Goal: Information Seeking & Learning: Learn about a topic

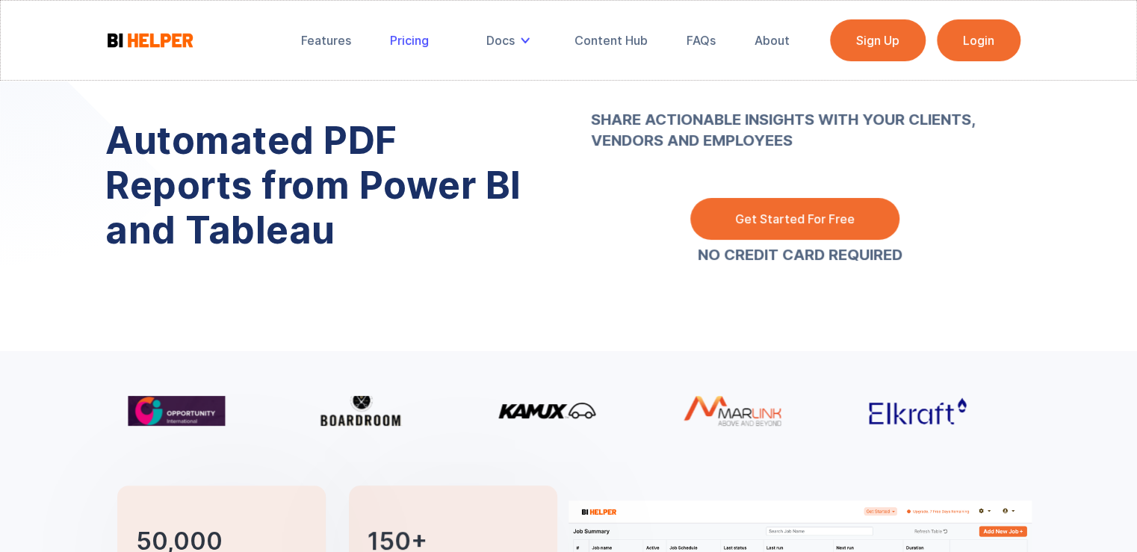
click at [404, 41] on div "Pricing" at bounding box center [409, 40] width 39 height 15
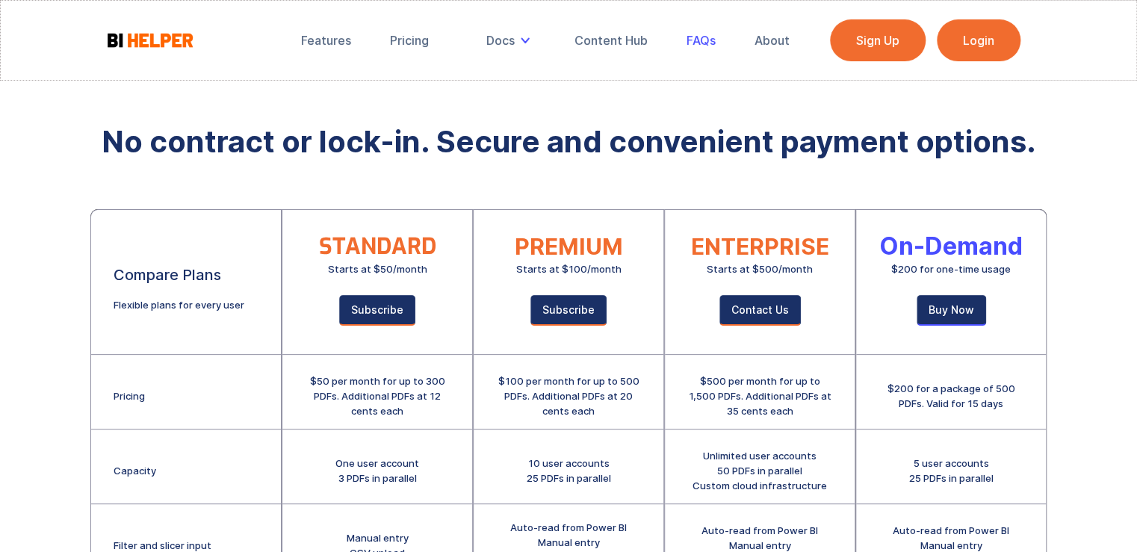
click at [716, 43] on link "FAQs" at bounding box center [701, 40] width 50 height 33
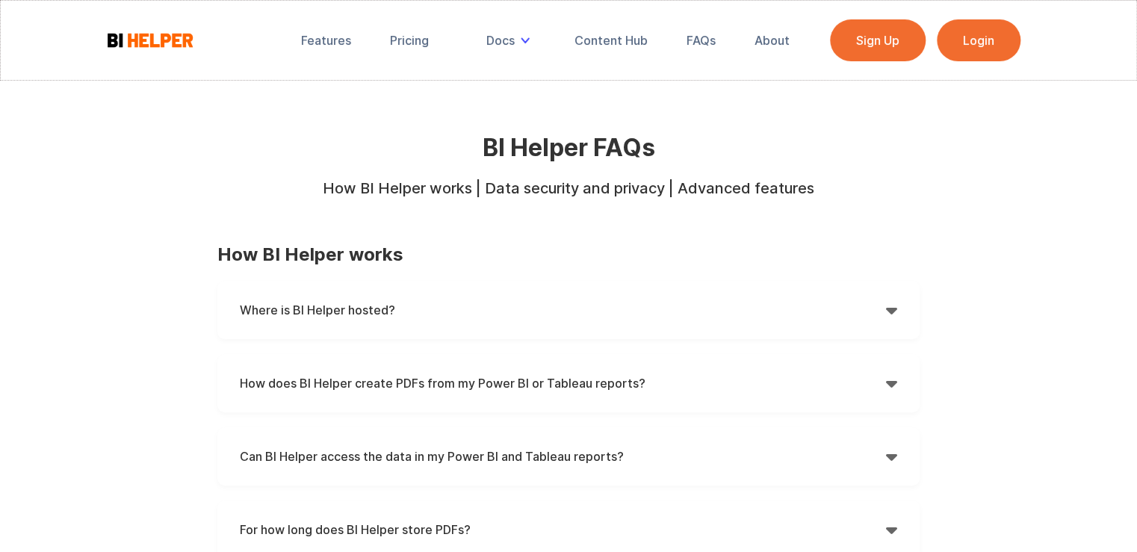
click at [330, 311] on strong "Where is BI Helper hosted?" at bounding box center [317, 310] width 155 height 15
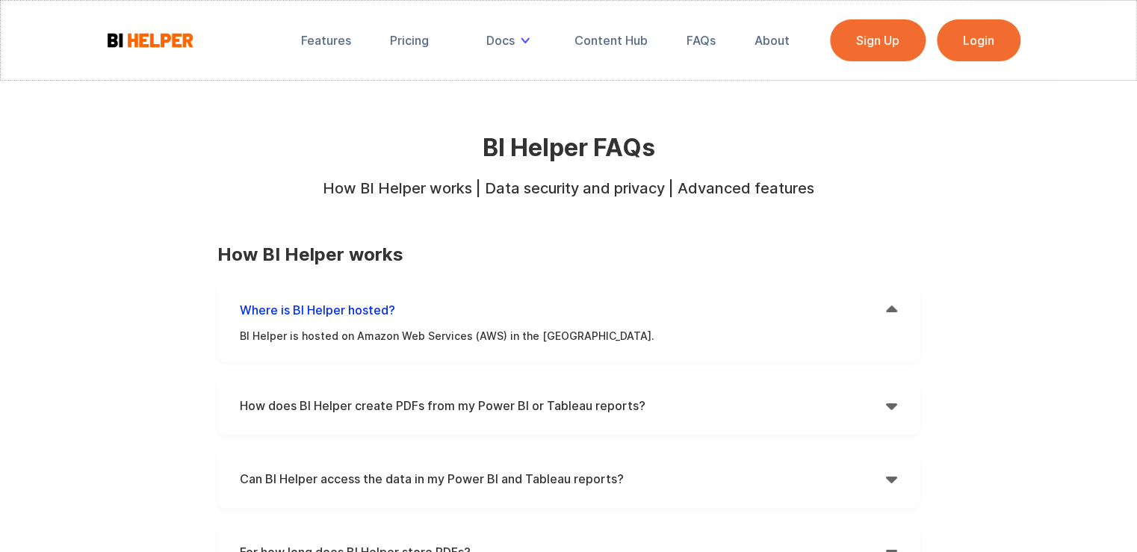
scroll to position [149, 0]
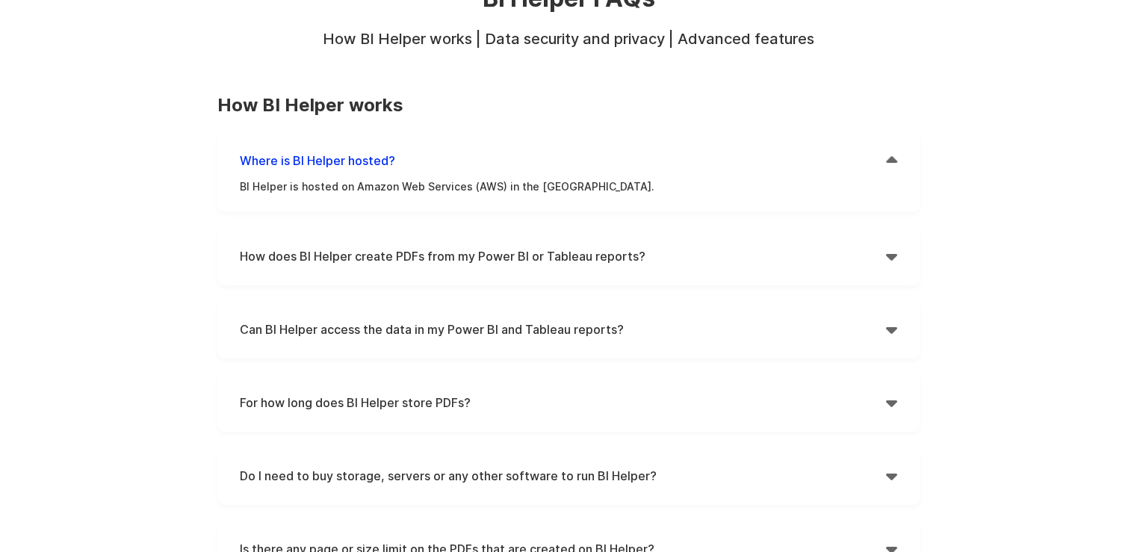
click at [406, 256] on strong "How does BI Helper create PDFs from my Power BI or Tableau reports?" at bounding box center [443, 256] width 406 height 15
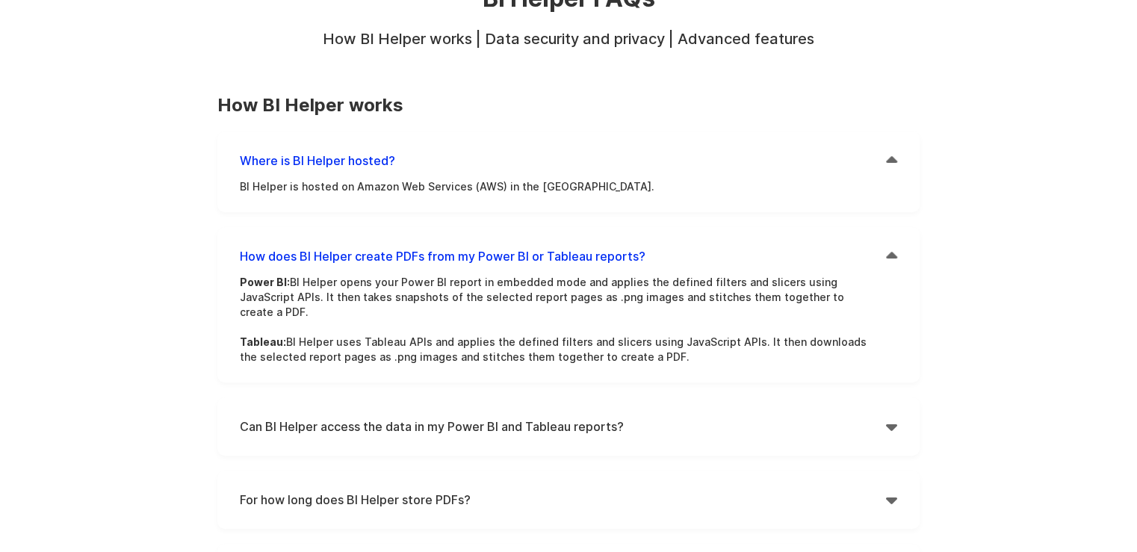
click at [441, 415] on h4 "Can BI Helper access the data in my Power BI and Tableau reports?" at bounding box center [563, 426] width 646 height 22
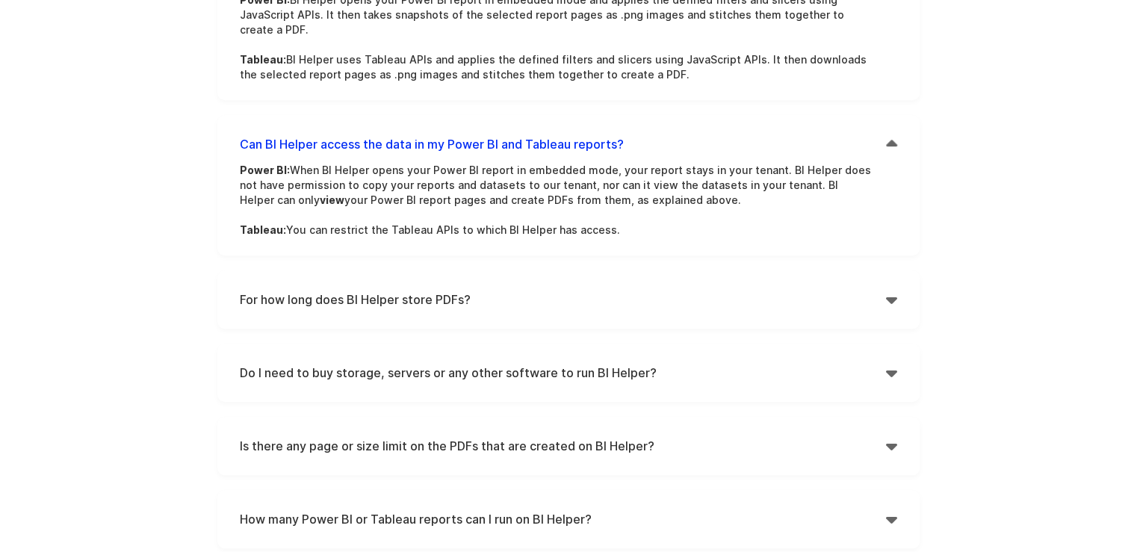
scroll to position [448, 0]
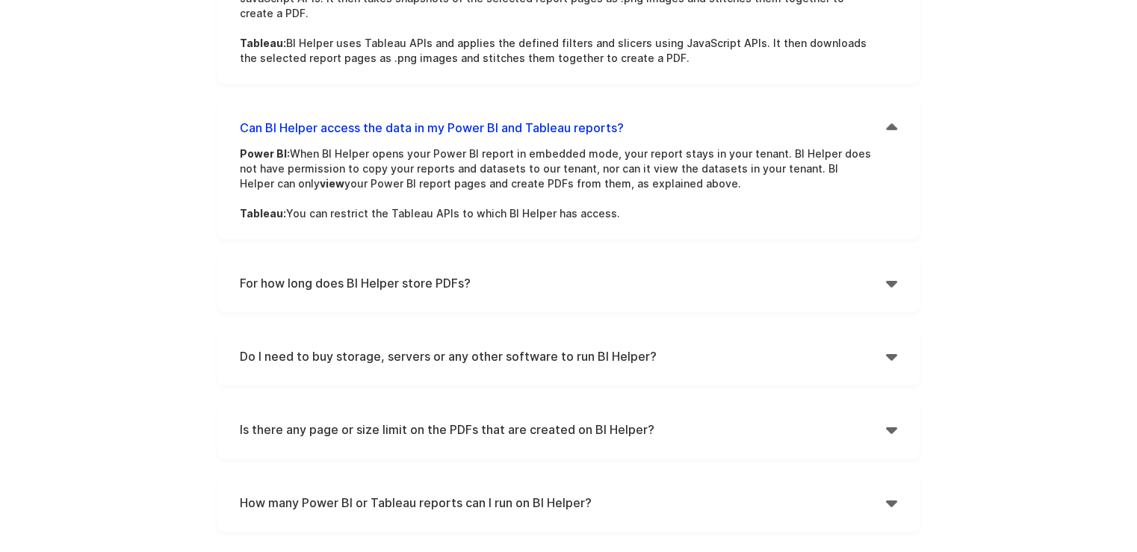
click at [407, 272] on h4 "For how long does BI Helper store PDFs?" at bounding box center [563, 283] width 646 height 22
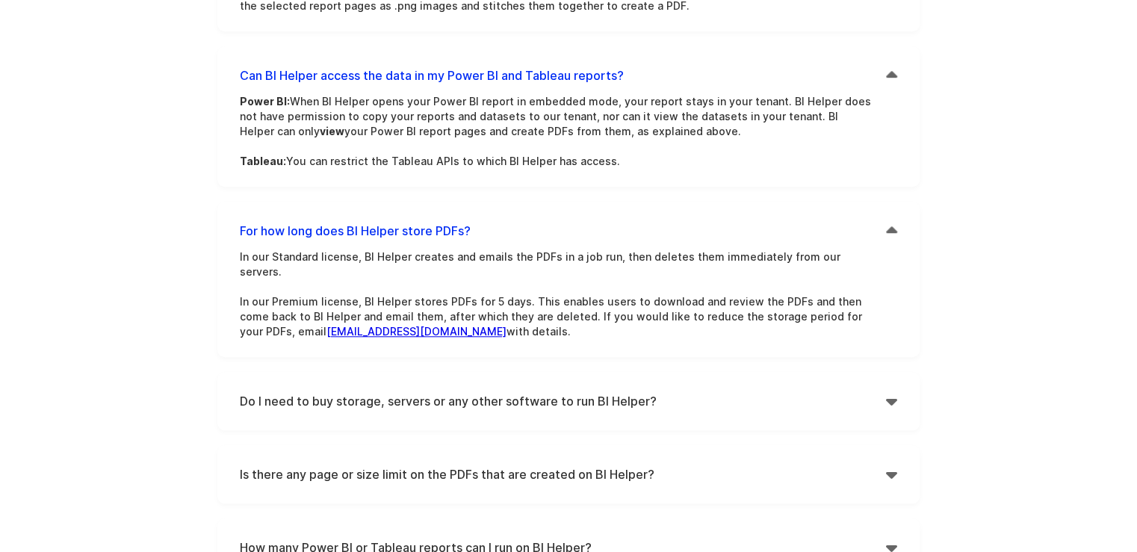
scroll to position [523, 0]
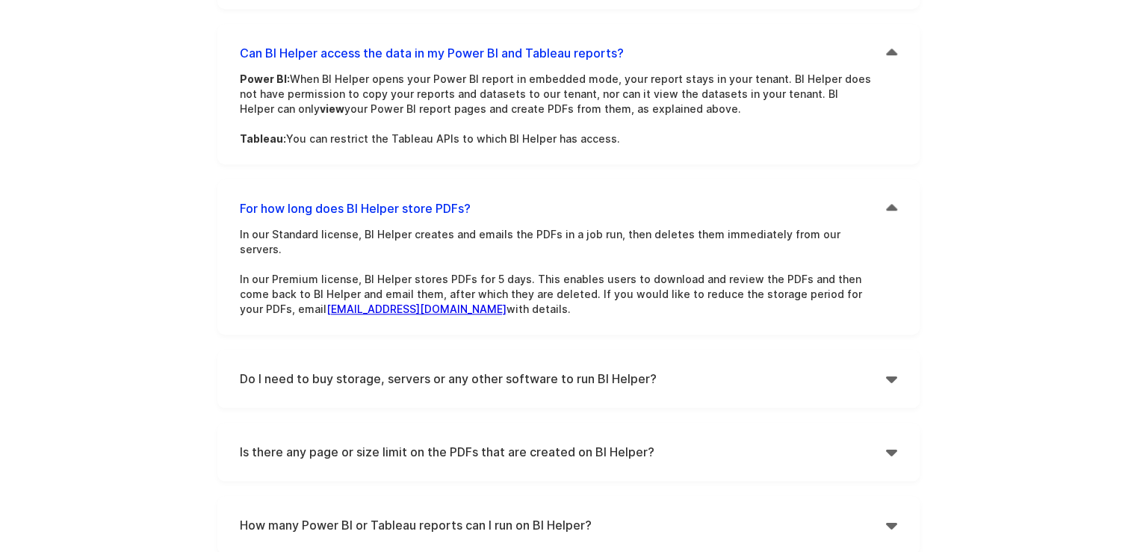
click at [400, 367] on h4 "Do I need to buy storage, servers or any other software to run BI Helper?" at bounding box center [563, 378] width 646 height 22
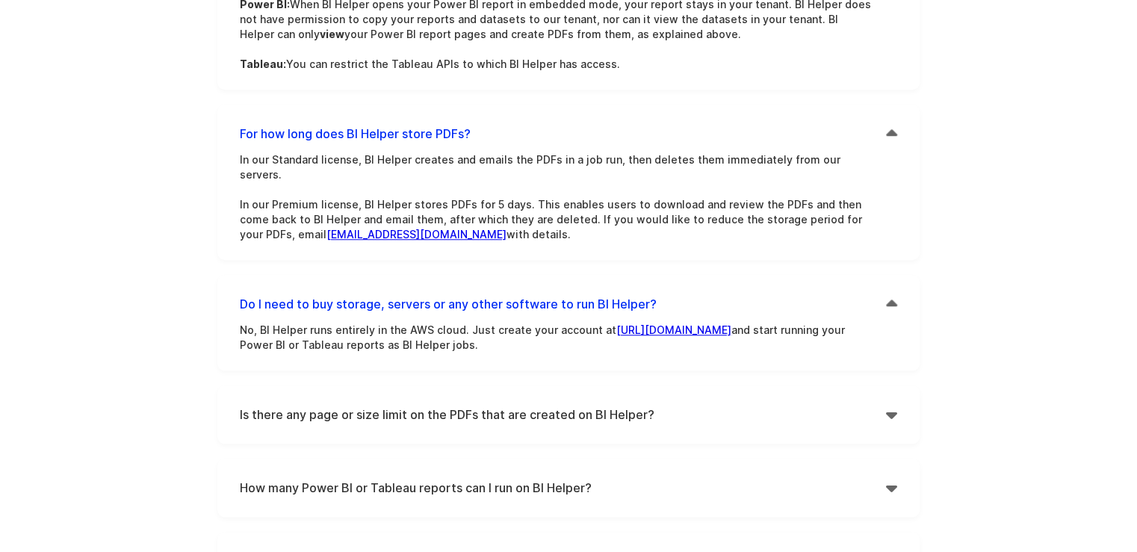
scroll to position [672, 0]
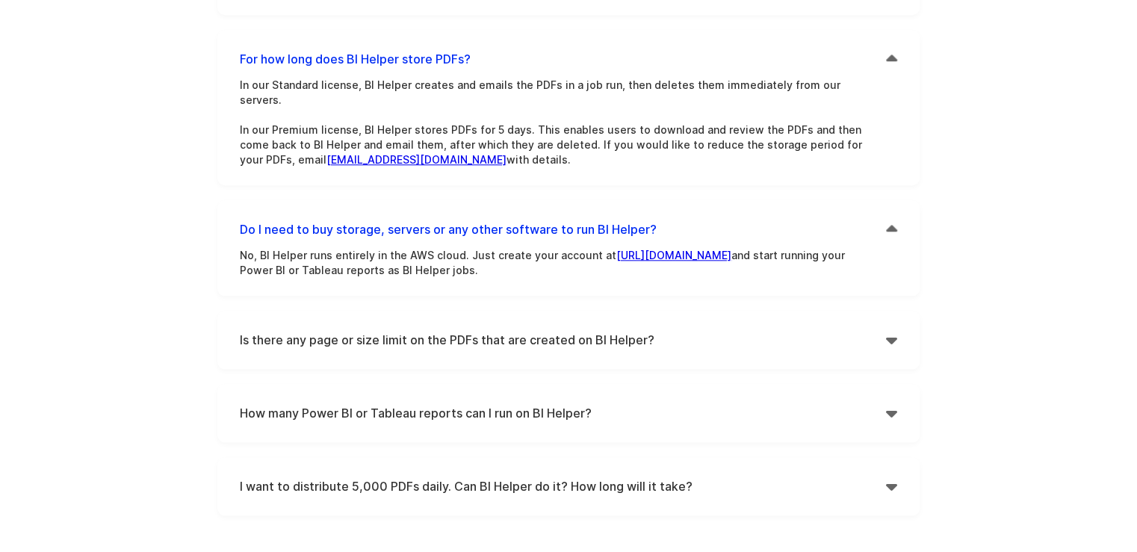
click at [433, 329] on h4 "Is there any page or size limit on the PDFs that are created on BI Helper?" at bounding box center [563, 340] width 646 height 22
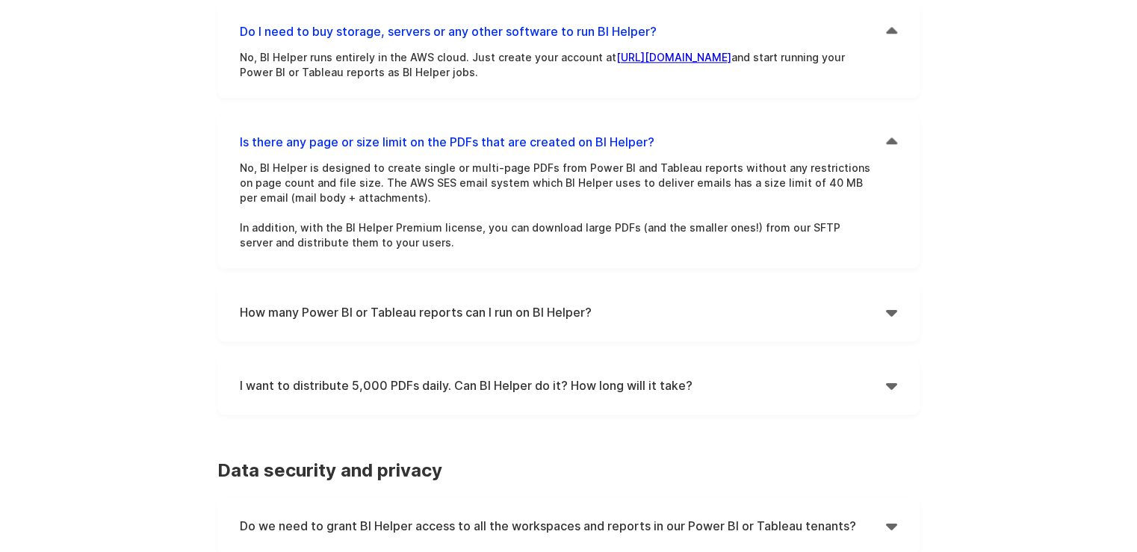
scroll to position [896, 0]
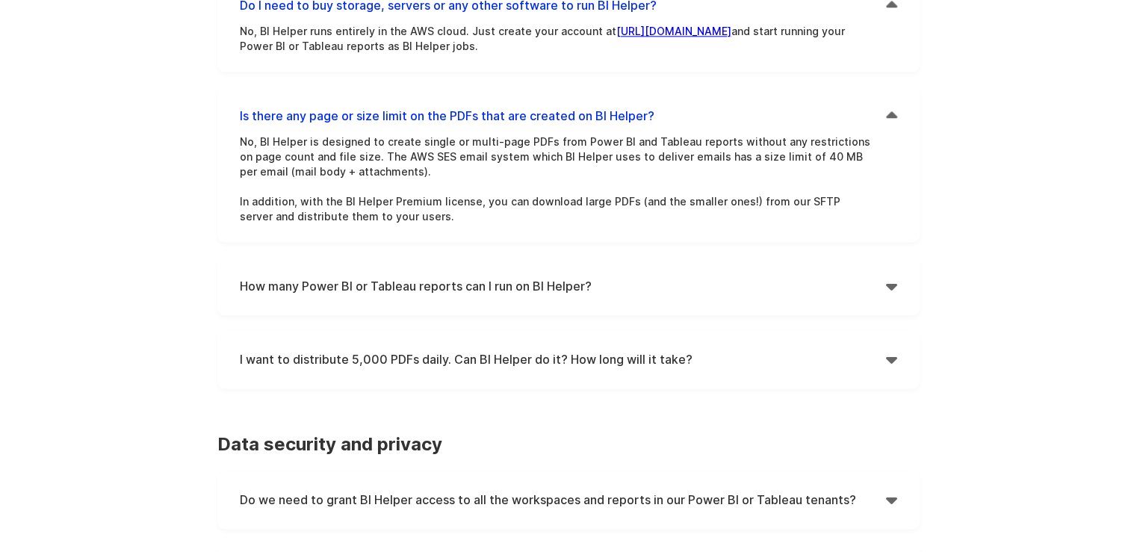
click at [439, 275] on h4 "How many Power BI or Tableau reports can I run on BI Helper?" at bounding box center [563, 286] width 646 height 22
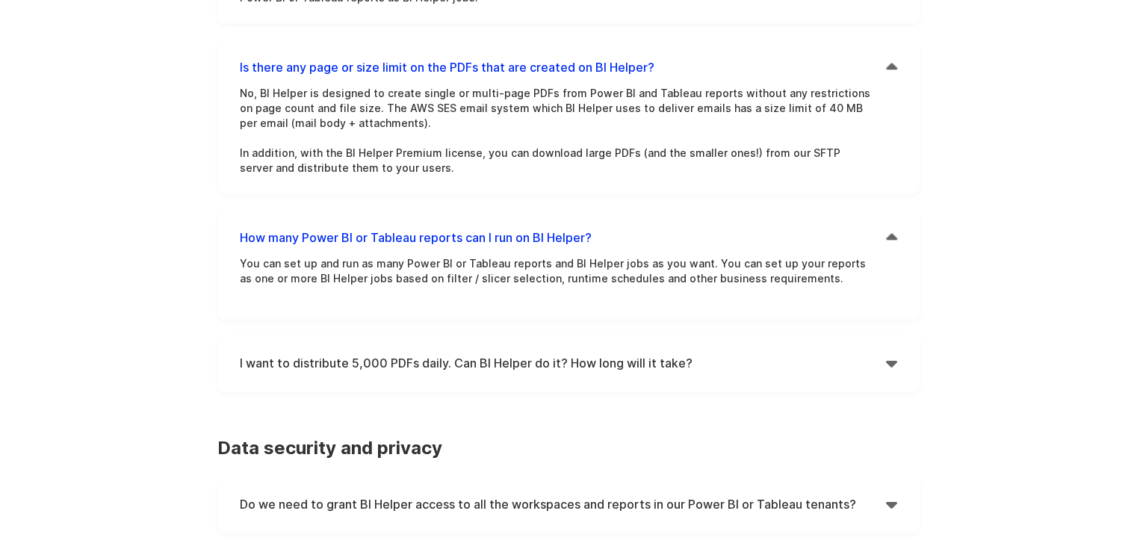
scroll to position [971, 0]
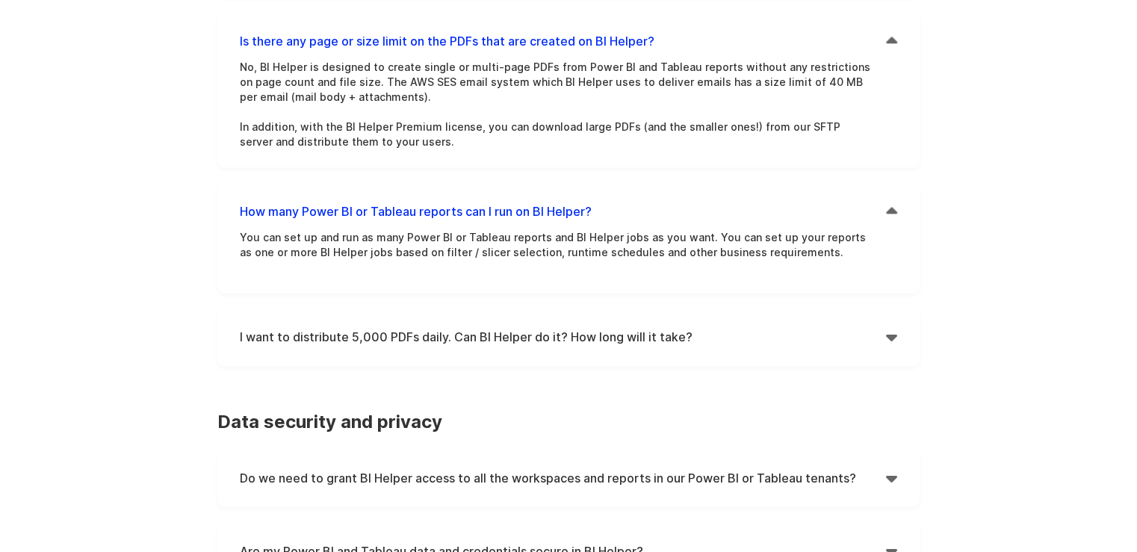
click at [369, 326] on h4 "I want to distribute 5,000 PDFs daily. Can BI Helper do it? How long will it ta…" at bounding box center [563, 337] width 646 height 22
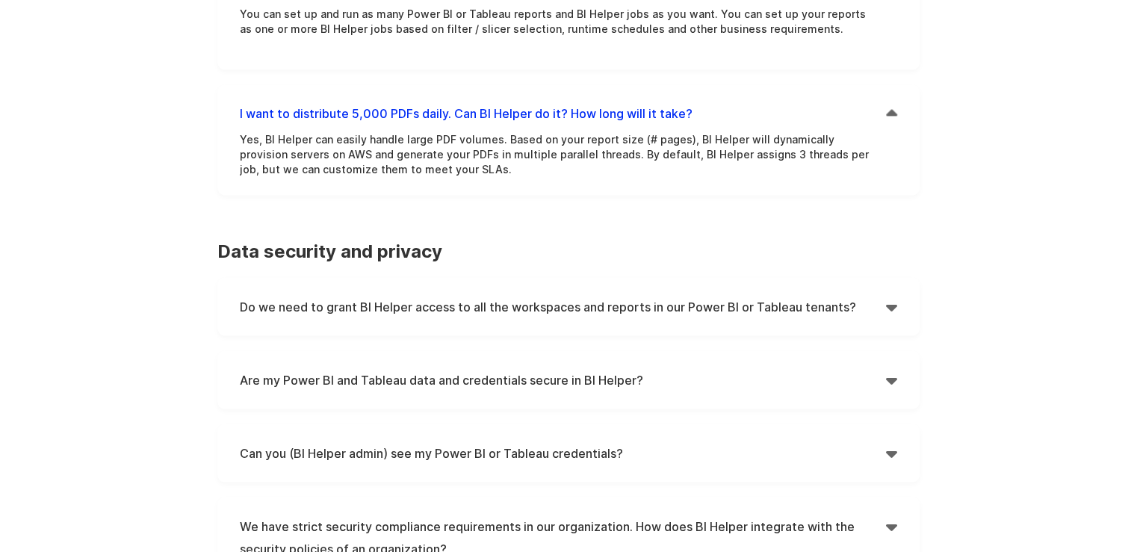
scroll to position [1195, 0]
click at [445, 294] on h4 "Do we need to grant BI Helper access to all the workspaces and reports in our P…" at bounding box center [563, 305] width 646 height 22
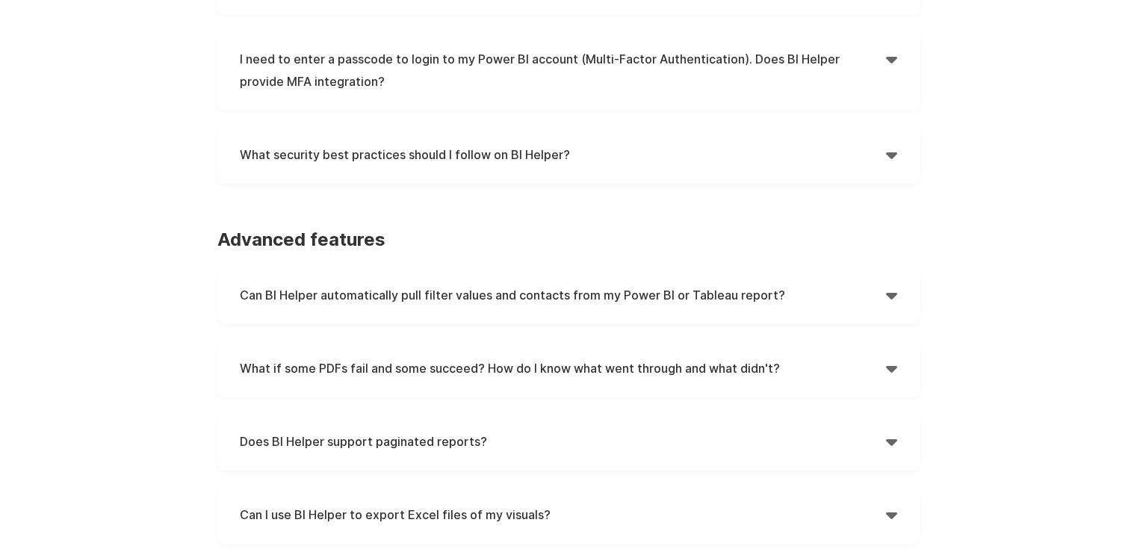
scroll to position [1867, 0]
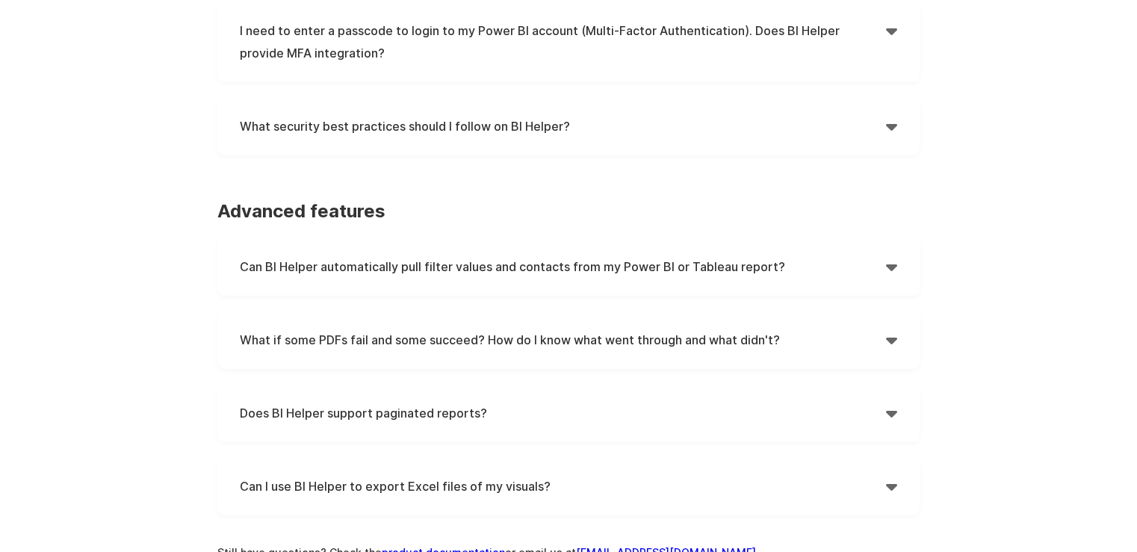
click at [546, 255] on h4 "Can BI Helper automatically pull filter values and contacts from my Power BI or…" at bounding box center [563, 266] width 646 height 22
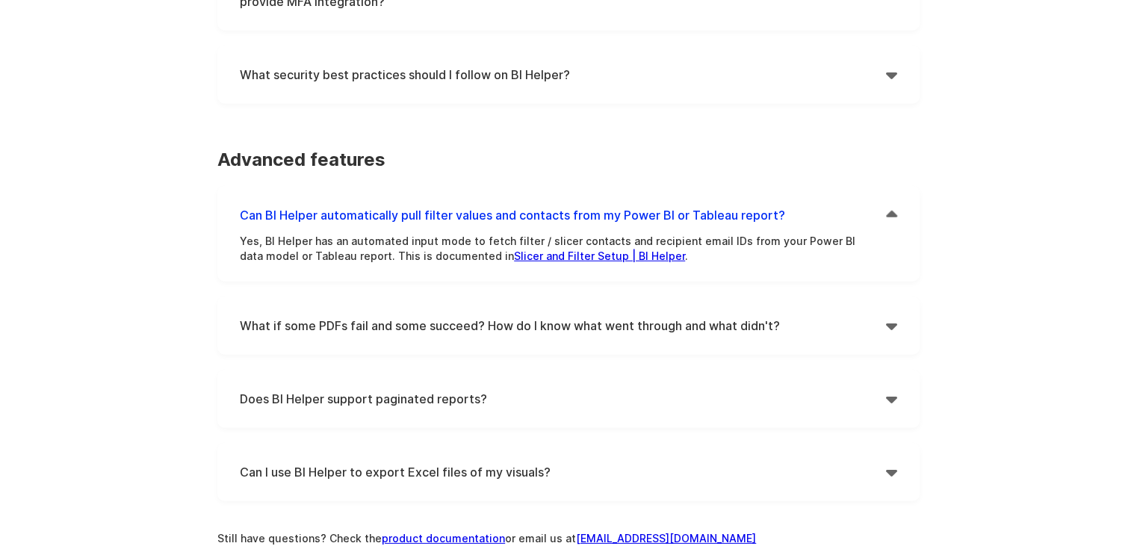
scroll to position [1942, 0]
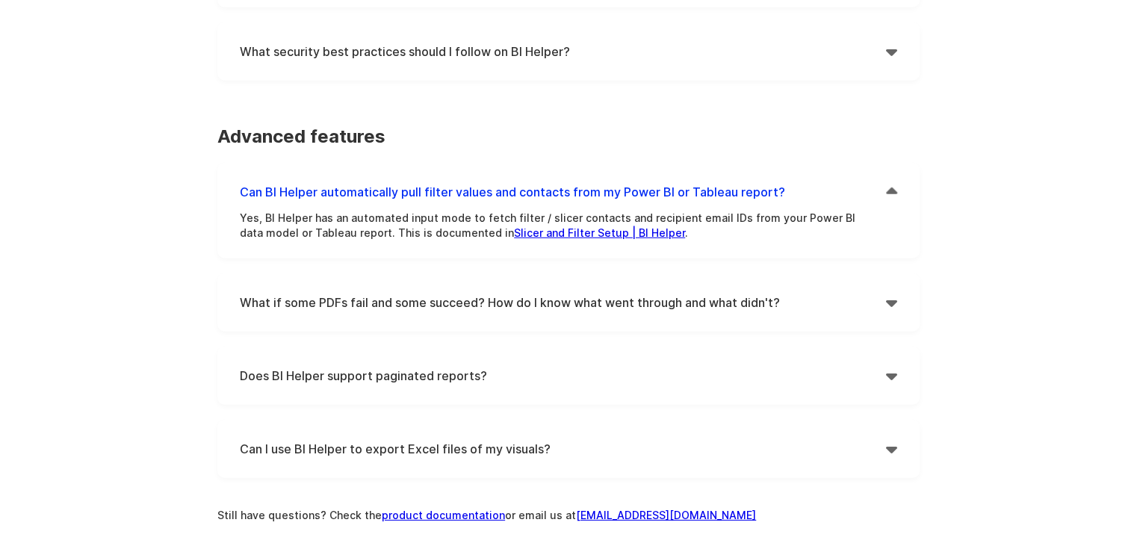
click at [406, 365] on h4 "Does BI Helper support paginated reports?" at bounding box center [563, 376] width 646 height 22
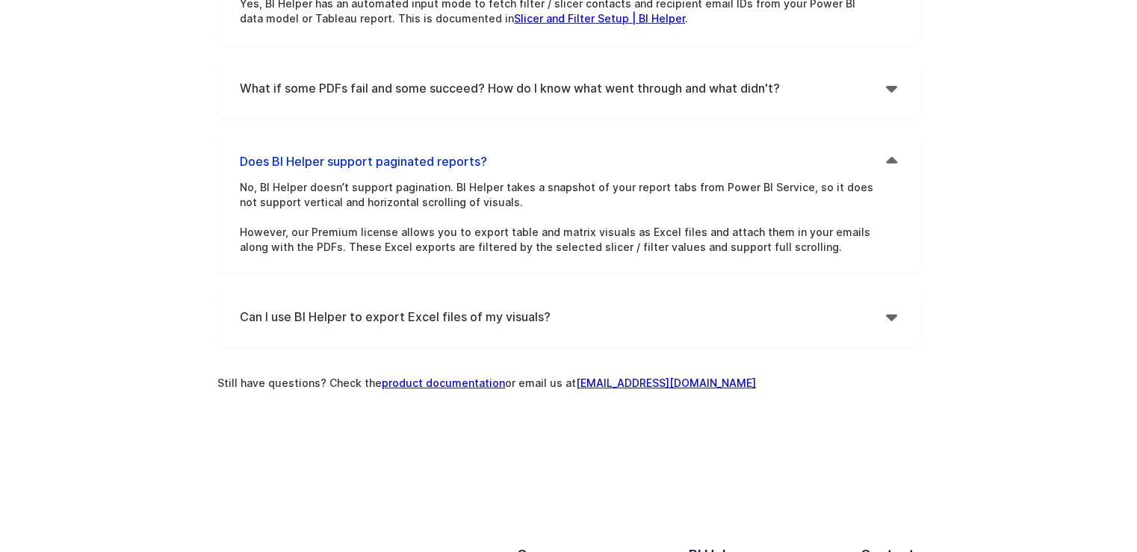
scroll to position [2166, 0]
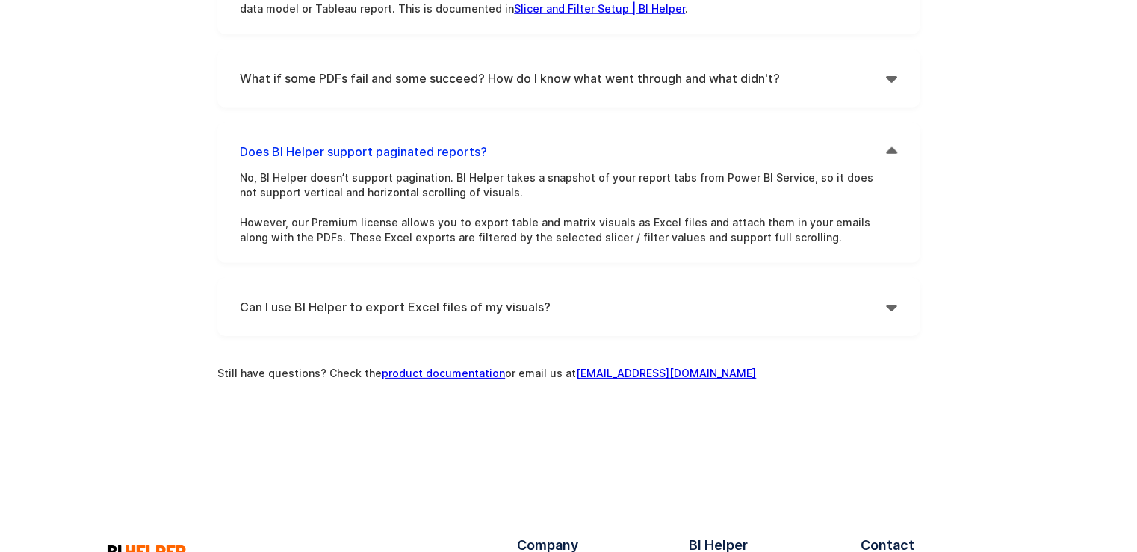
click at [351, 296] on h4 "Can I use BI Helper to export Excel files of my visuals?" at bounding box center [563, 307] width 646 height 22
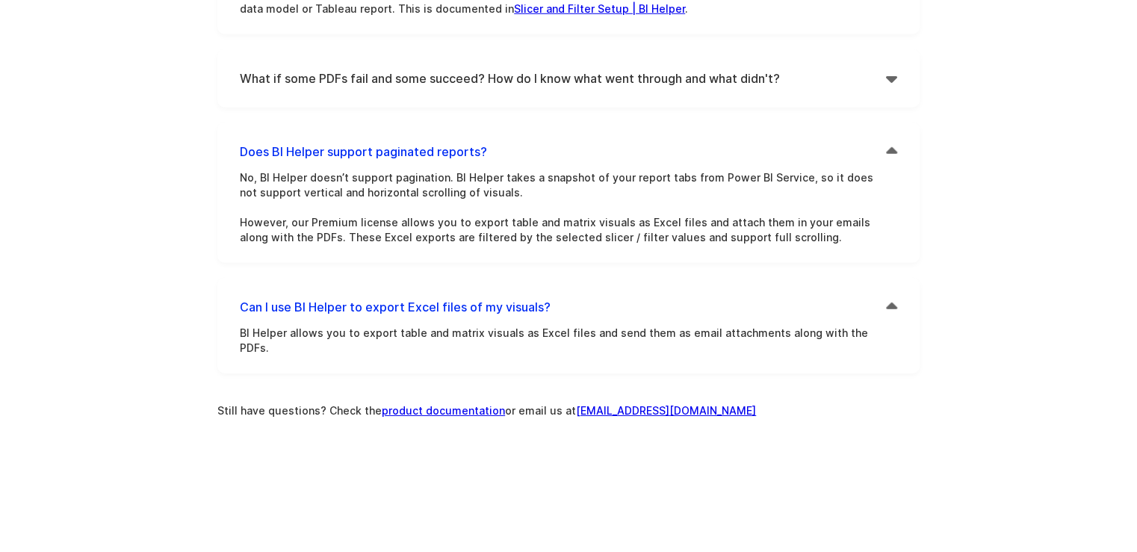
click at [351, 296] on h4 "Can I use BI Helper to export Excel files of my visuals?" at bounding box center [563, 307] width 646 height 22
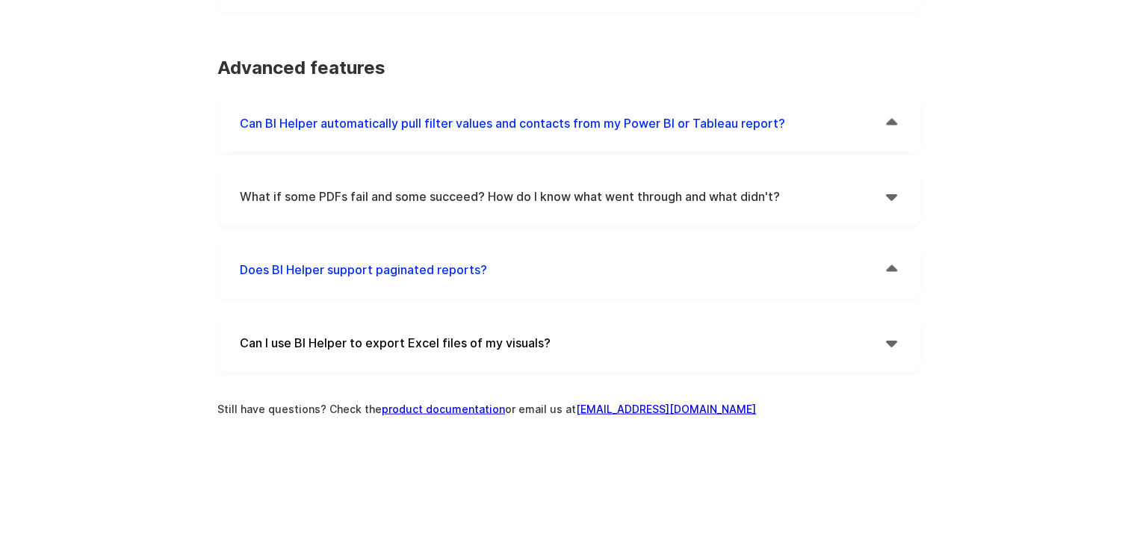
scroll to position [1426, 0]
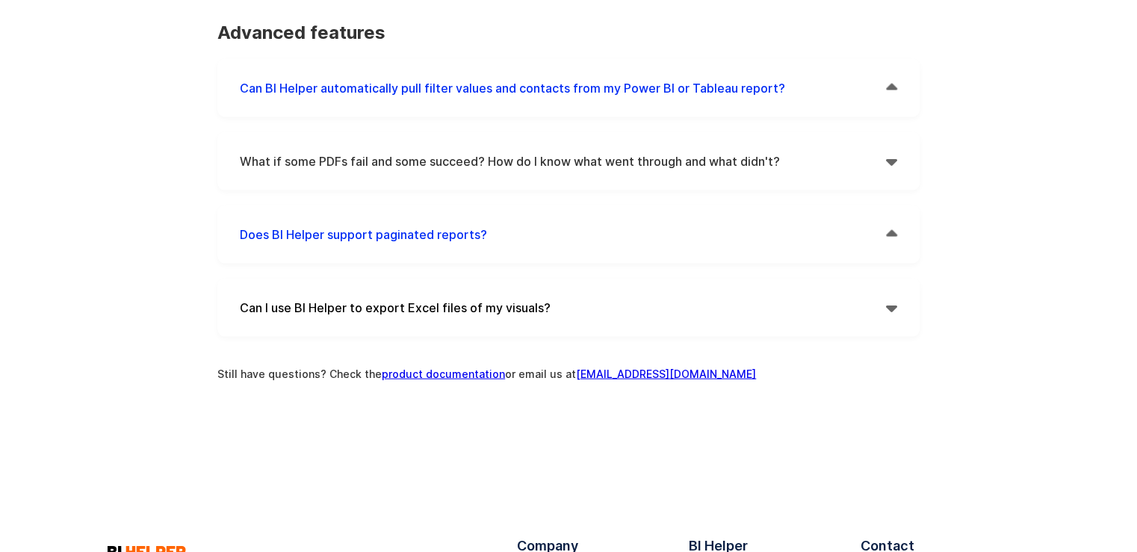
click at [485, 163] on h4 "What if some PDFs fail and some succeed? How do I know what went through and wh…" at bounding box center [563, 161] width 646 height 22
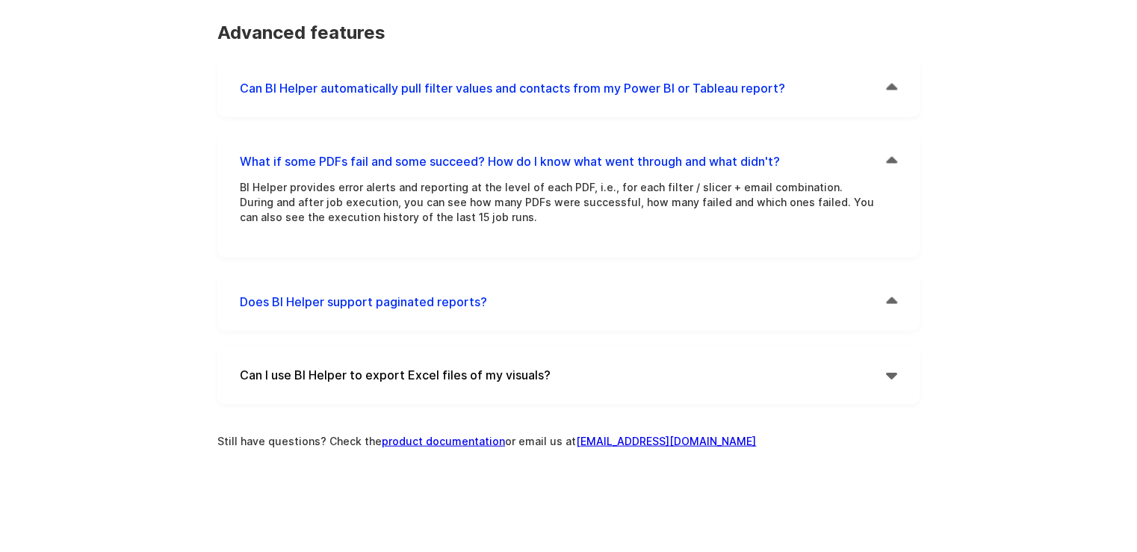
click at [432, 305] on h4 "Does BI Helper support paginated reports?" at bounding box center [563, 302] width 646 height 22
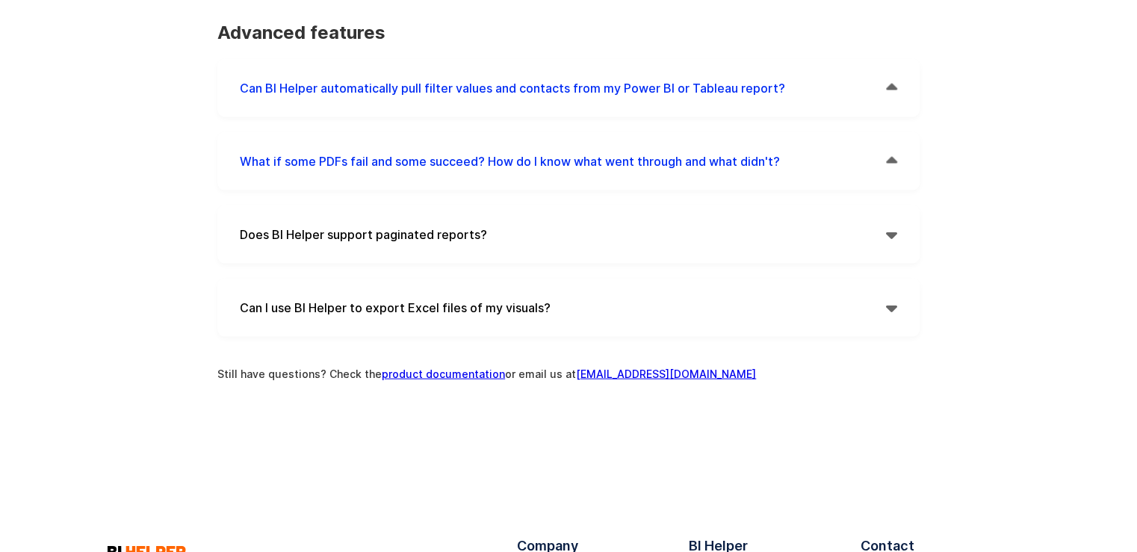
click at [429, 237] on h4 "Does BI Helper support paginated reports?" at bounding box center [563, 234] width 646 height 22
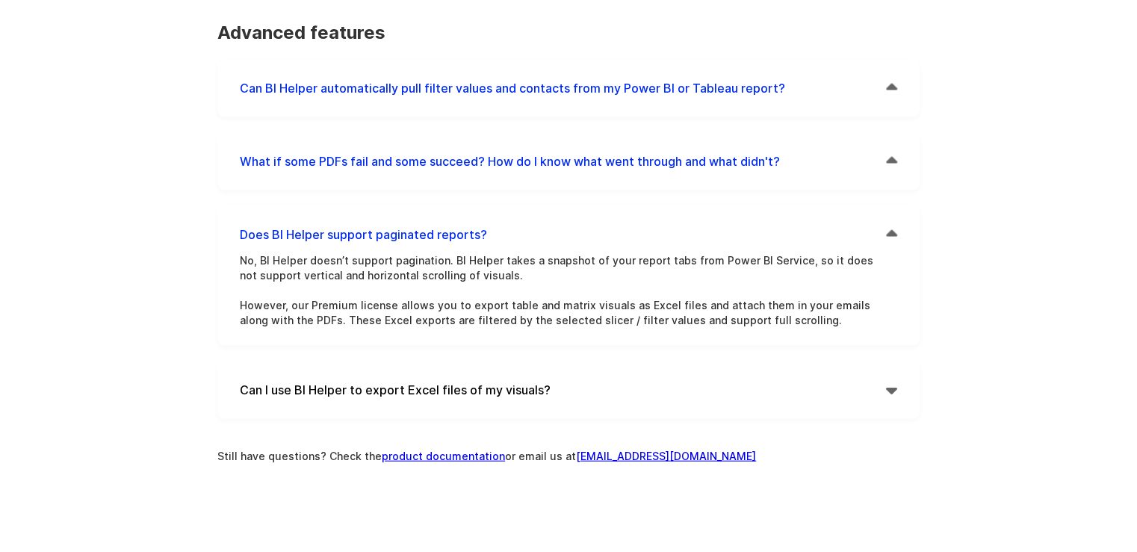
click at [430, 373] on div "Can I use BI Helper to export Excel files of my visuals?  BI Helper allows you…" at bounding box center [568, 390] width 702 height 58
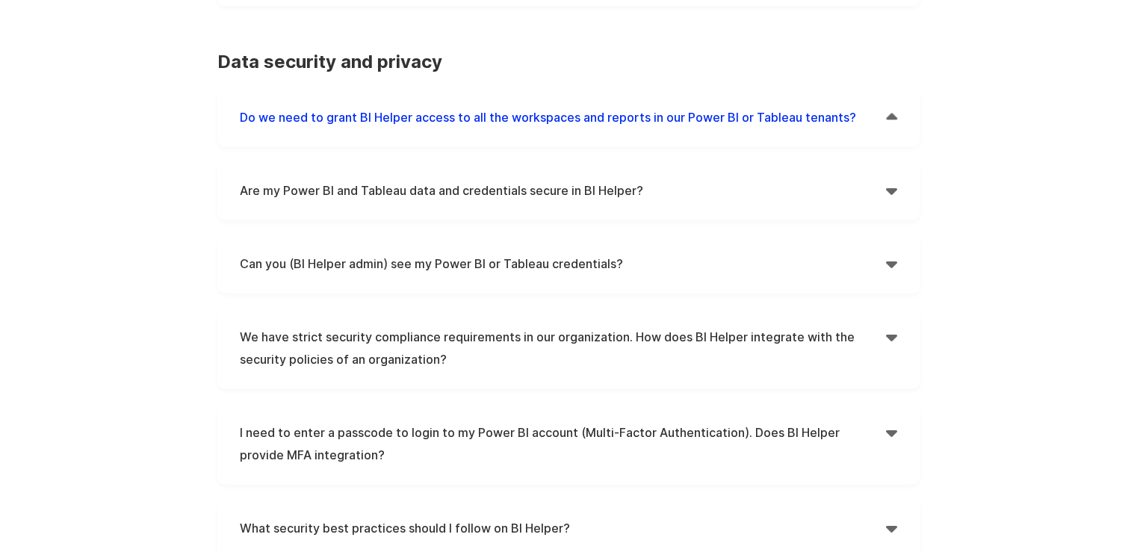
scroll to position [828, 0]
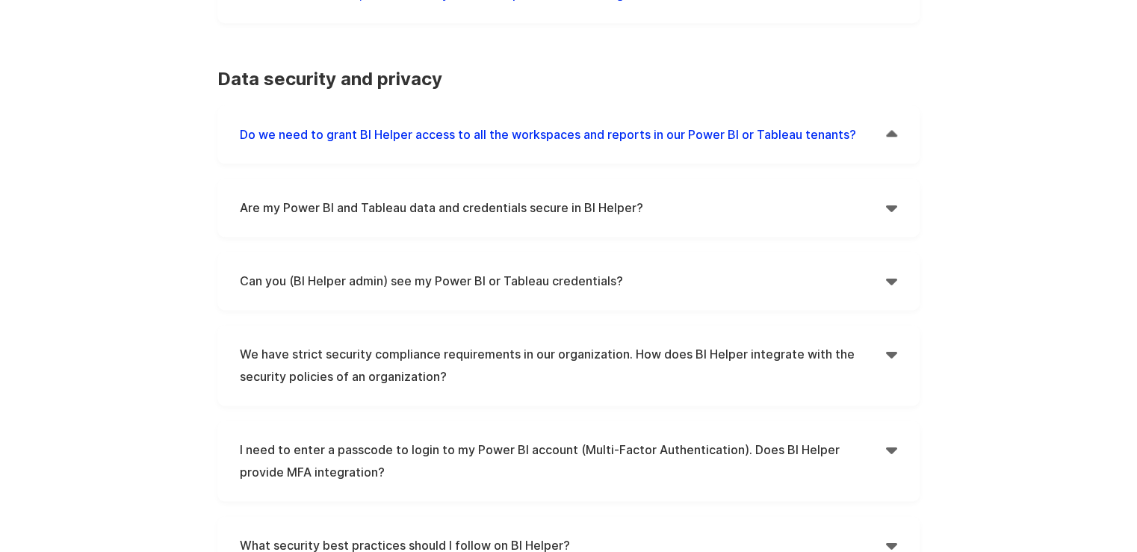
click at [459, 287] on h4 "Can you (BI Helper admin) see my Power BI or Tableau credentials?" at bounding box center [563, 281] width 646 height 22
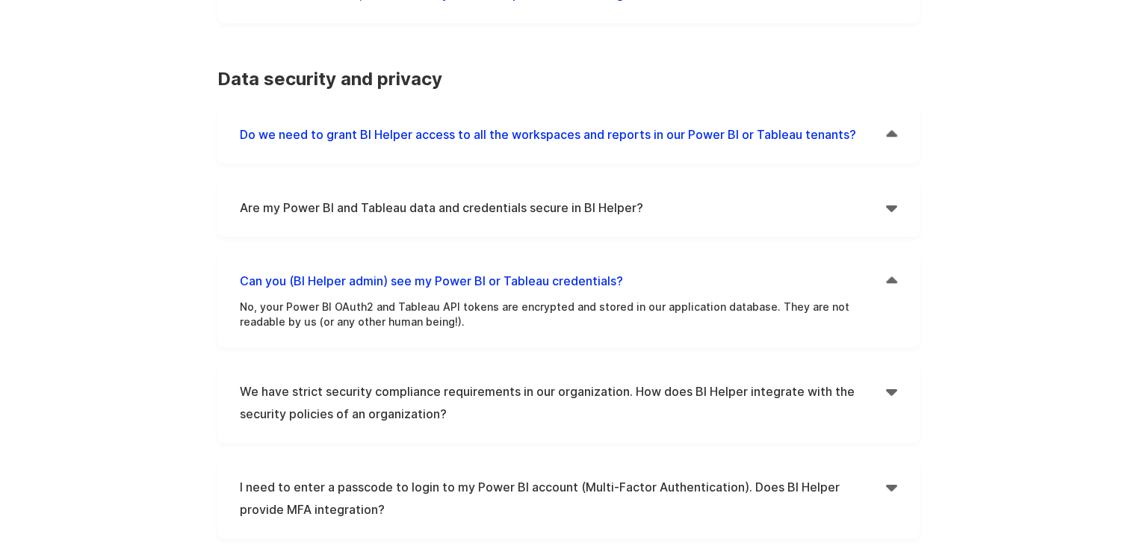
click at [557, 204] on h4 "Are my Power BI and Tableau data and credentials secure in BI Helper?" at bounding box center [563, 207] width 646 height 22
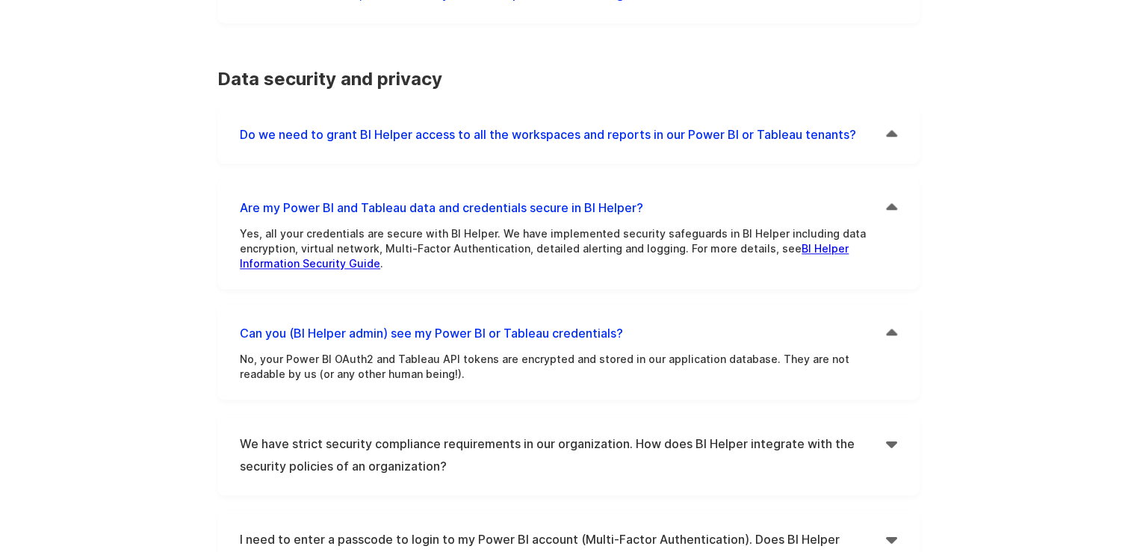
click at [796, 252] on link "BI Helper Information Security Guide" at bounding box center [544, 256] width 609 height 28
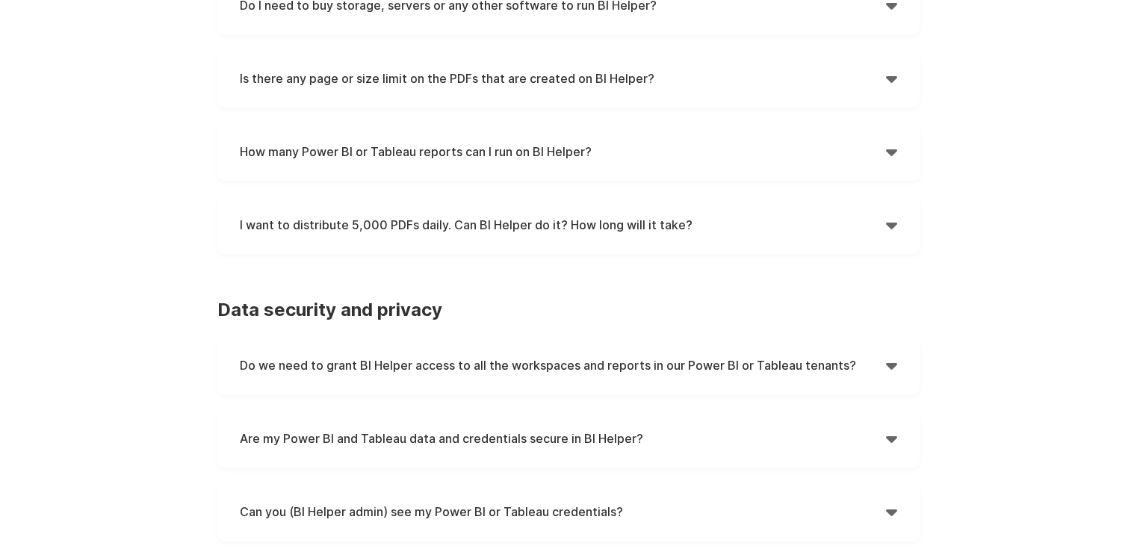
scroll to position [601, 0]
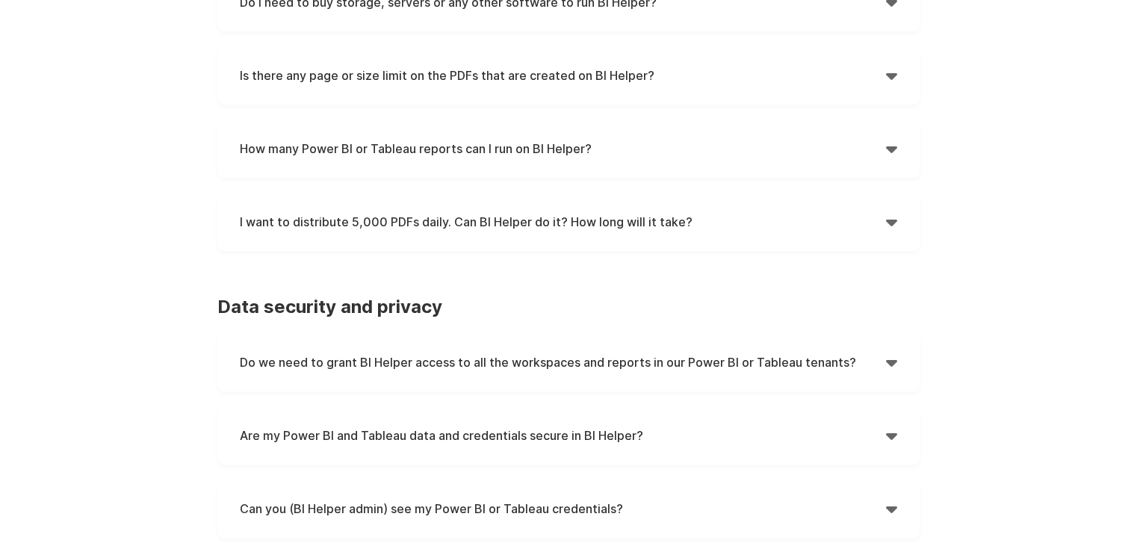
click at [559, 365] on h4 "Do we need to grant BI Helper access to all the workspaces and reports in our P…" at bounding box center [563, 362] width 646 height 22
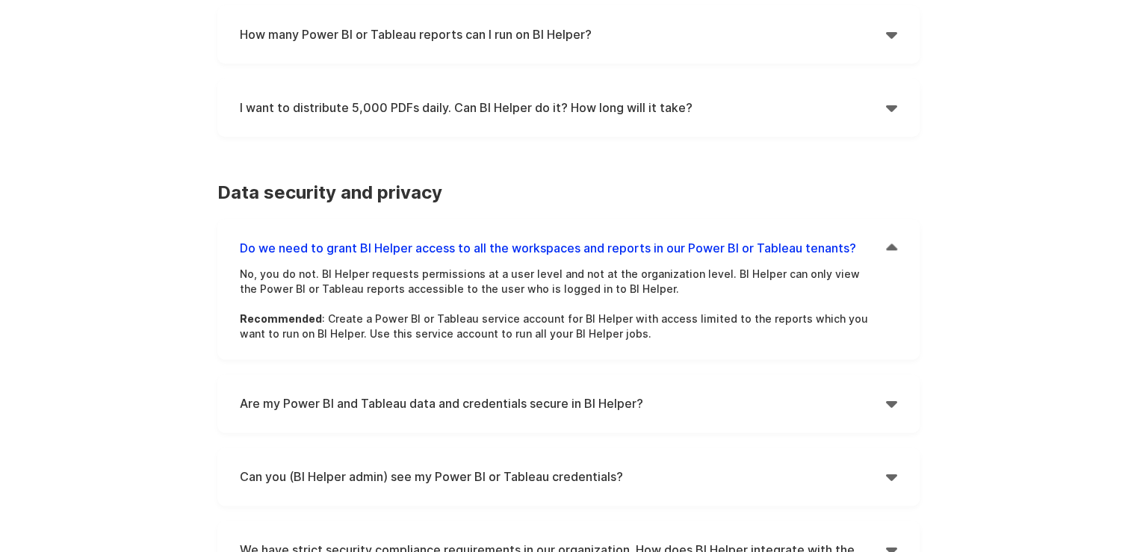
scroll to position [750, 0]
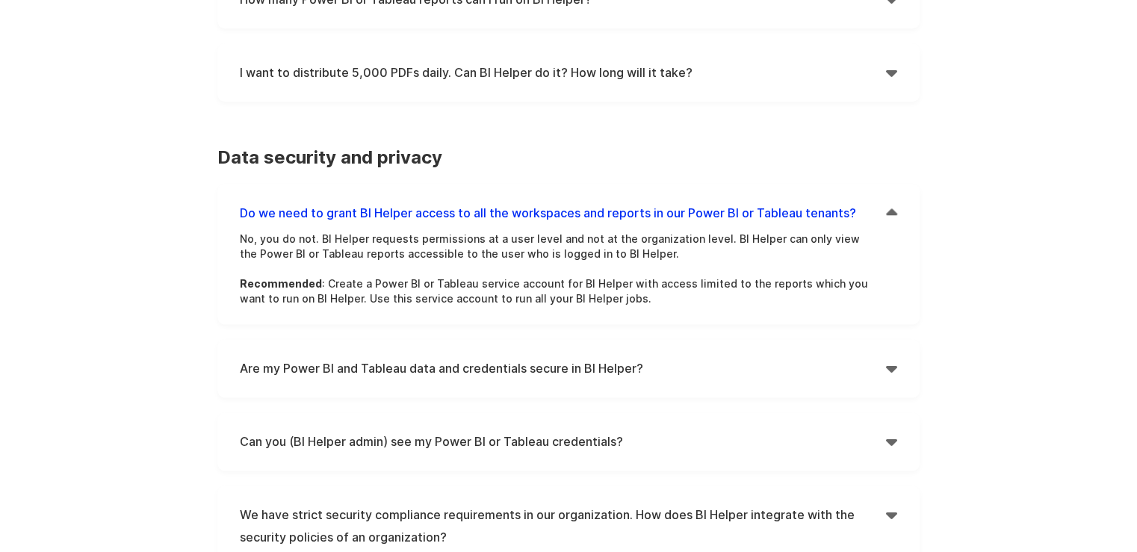
click at [580, 367] on h4 "Are my Power BI and Tableau data and credentials secure in BI Helper?" at bounding box center [563, 368] width 646 height 22
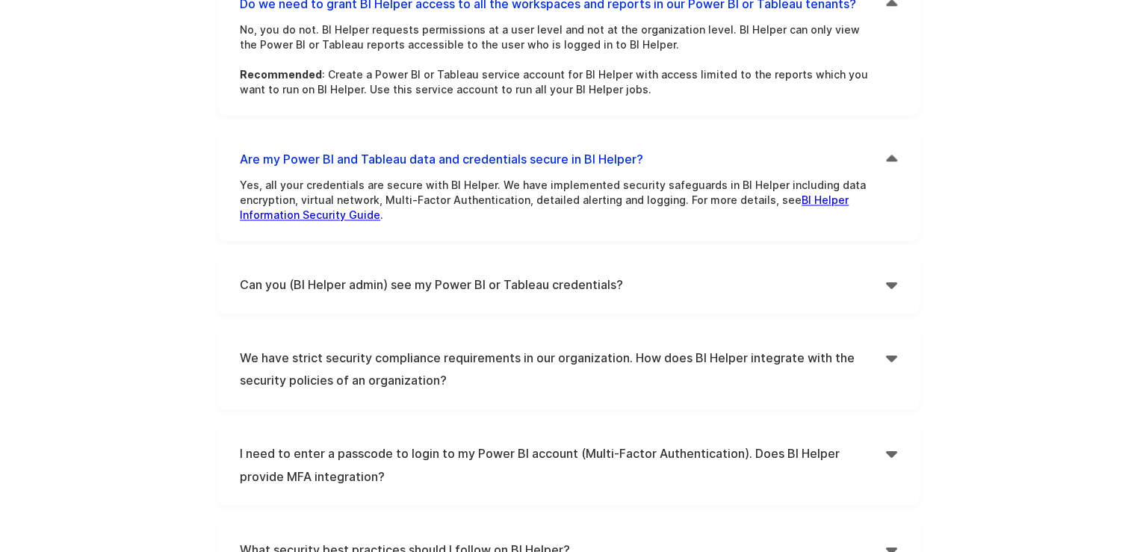
scroll to position [974, 0]
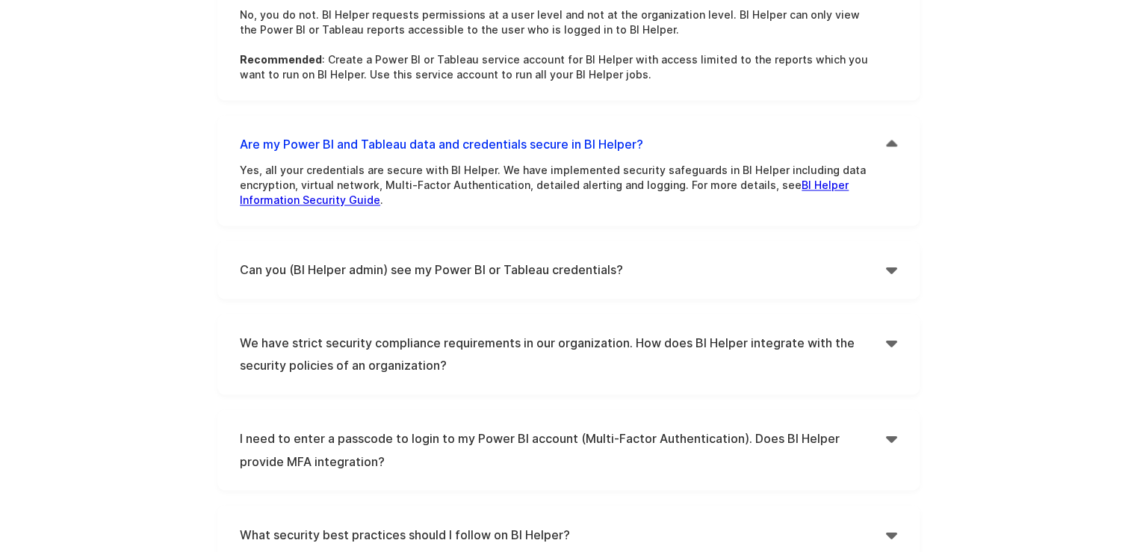
click at [565, 269] on h4 "Can you (BI Helper admin) see my Power BI or Tableau credentials?" at bounding box center [563, 269] width 646 height 22
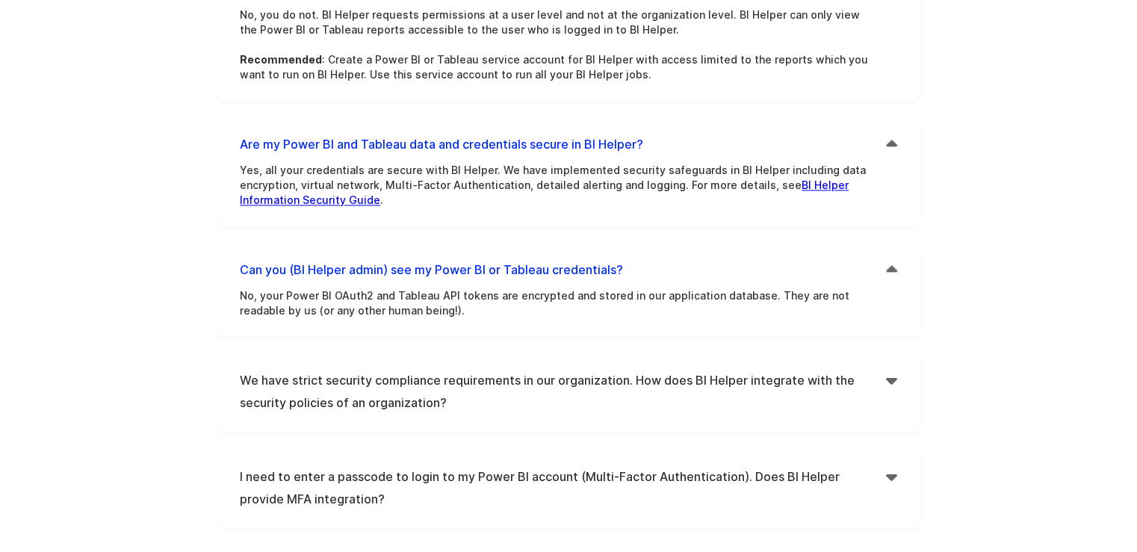
click at [572, 385] on h4 "We have strict security compliance requirements in our organization. How does B…" at bounding box center [563, 391] width 646 height 45
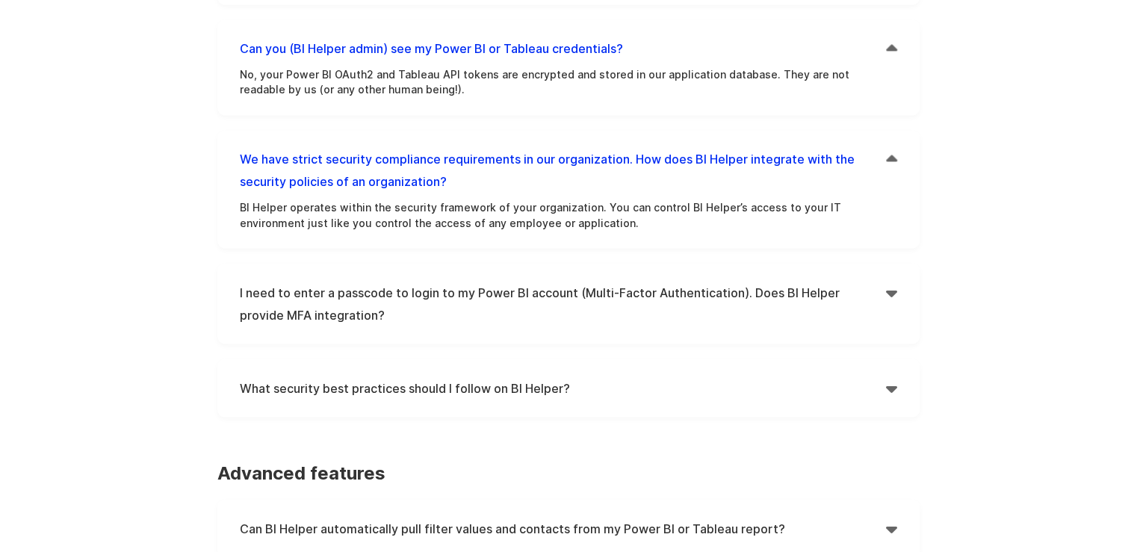
scroll to position [1198, 0]
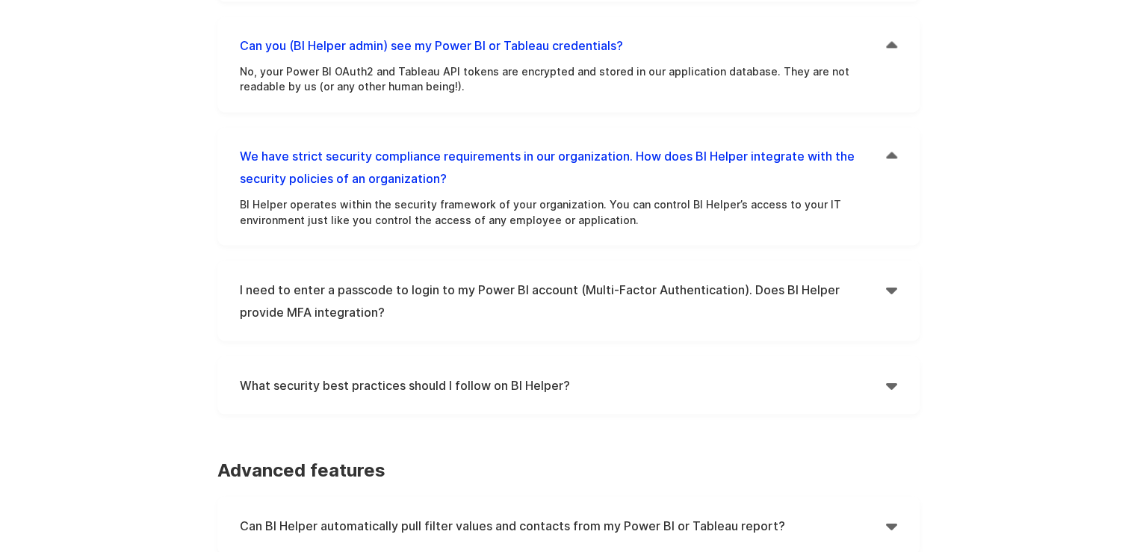
click at [602, 285] on h4 "I need to enter a passcode to login to my Power BI account (Multi-Factor Authen…" at bounding box center [563, 300] width 646 height 45
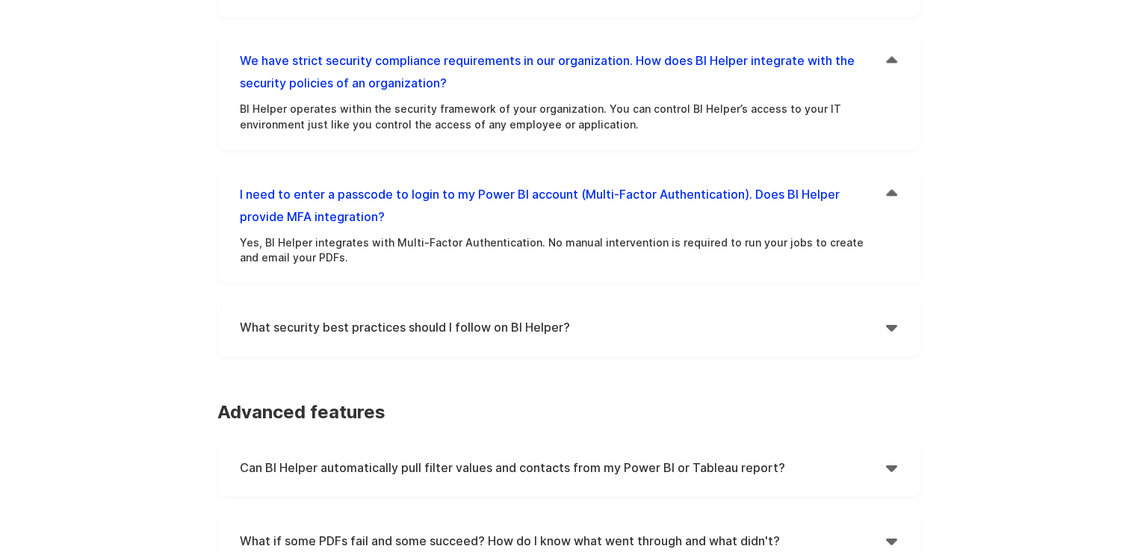
scroll to position [1347, 0]
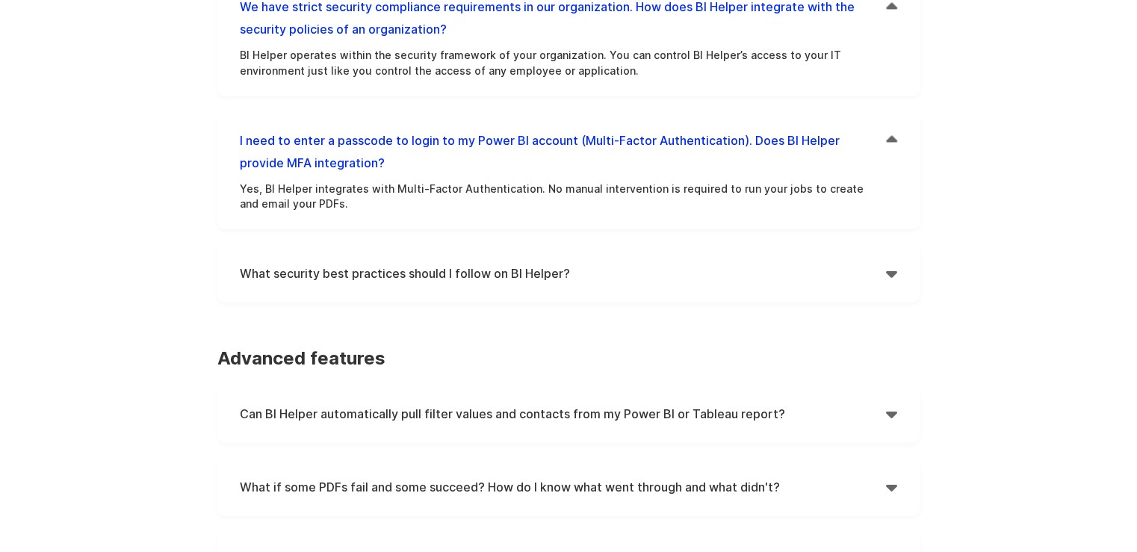
click at [533, 272] on h4 "What security best practices should I follow on BI Helper?" at bounding box center [563, 272] width 646 height 22
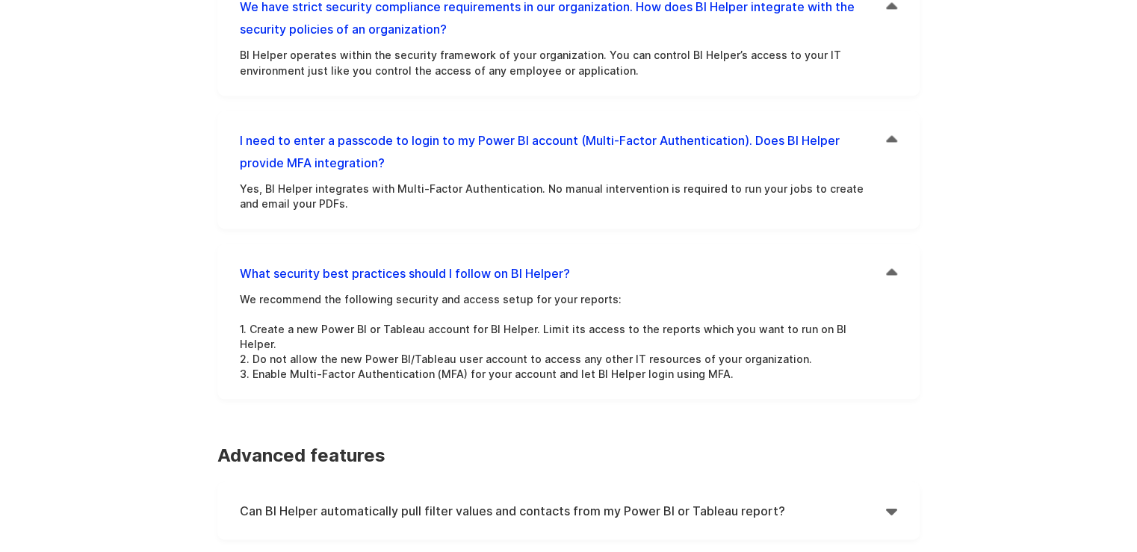
scroll to position [1572, 0]
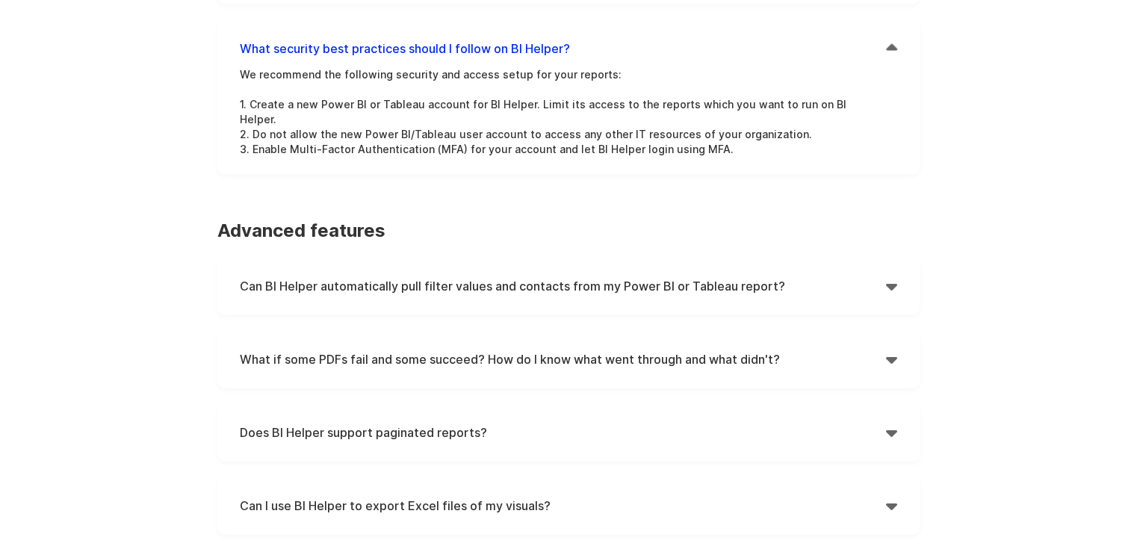
click at [601, 275] on h4 "Can BI Helper automatically pull filter values and contacts from my Power BI or…" at bounding box center [563, 286] width 646 height 22
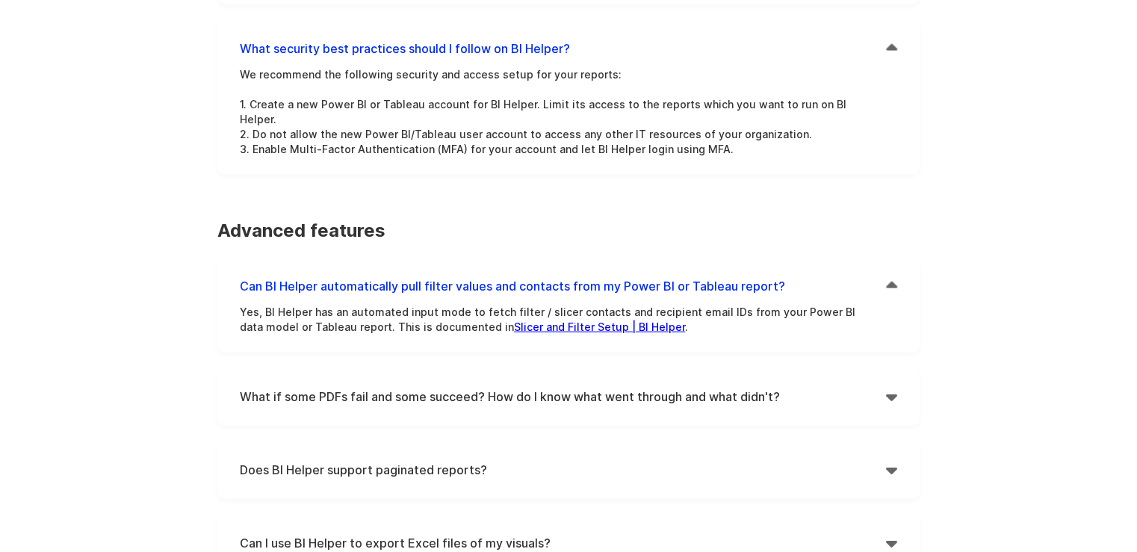
click at [547, 320] on div "Yes, BI Helper has an automated input mode to fetch filter / slicer contacts an…" at bounding box center [557, 323] width 635 height 37
click at [547, 320] on link "Slicer and Filter Setup | BI Helper" at bounding box center [599, 326] width 171 height 13
